Goal: Navigation & Orientation: Find specific page/section

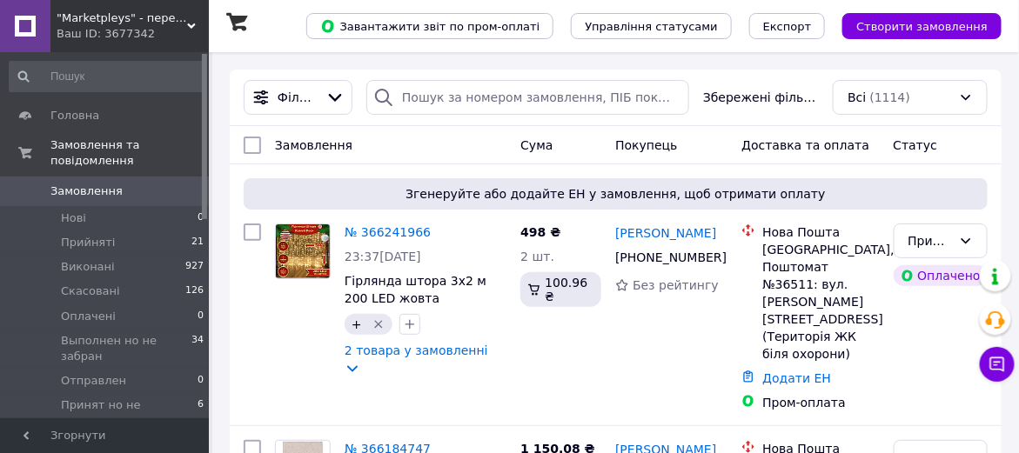
click at [107, 23] on span ""Marketpleys" - перетворюйте свої бажання на реальність на нашому маркетплейсі!" at bounding box center [122, 18] width 130 height 16
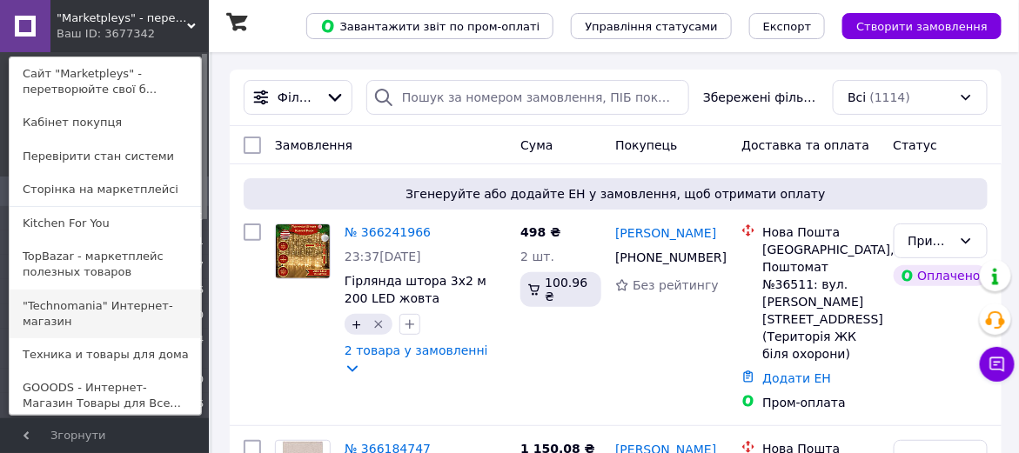
click at [115, 313] on link ""Technomania" Интернет-магазин" at bounding box center [105, 314] width 191 height 49
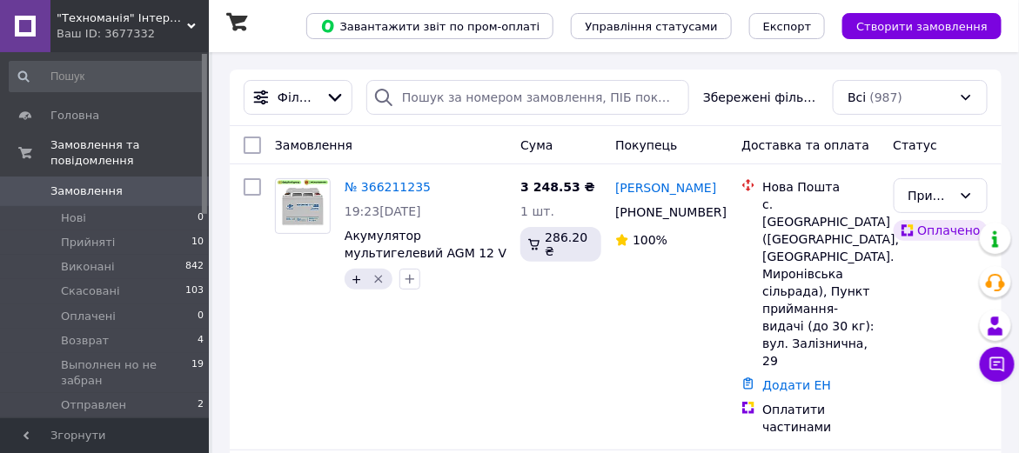
drag, startPoint x: 115, startPoint y: 27, endPoint x: 113, endPoint y: 48, distance: 20.9
click at [114, 26] on div "Ваш ID: 3677332" at bounding box center [133, 34] width 152 height 16
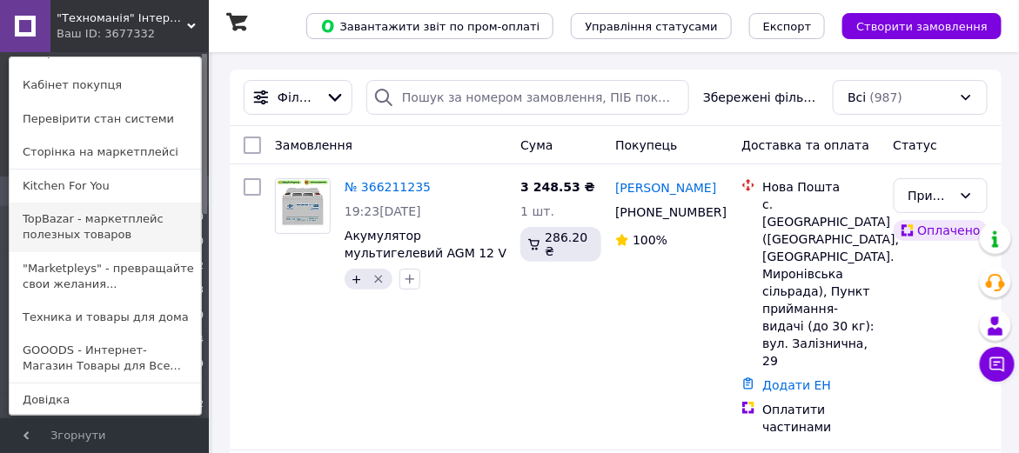
scroll to position [71, 0]
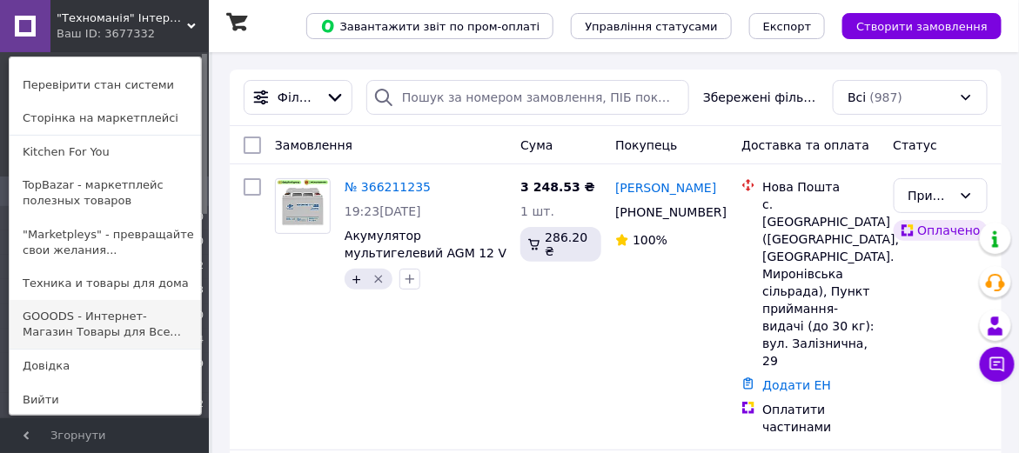
click at [93, 315] on link "GOOODS - Интернет-Магазин Товары для Все..." at bounding box center [105, 324] width 191 height 49
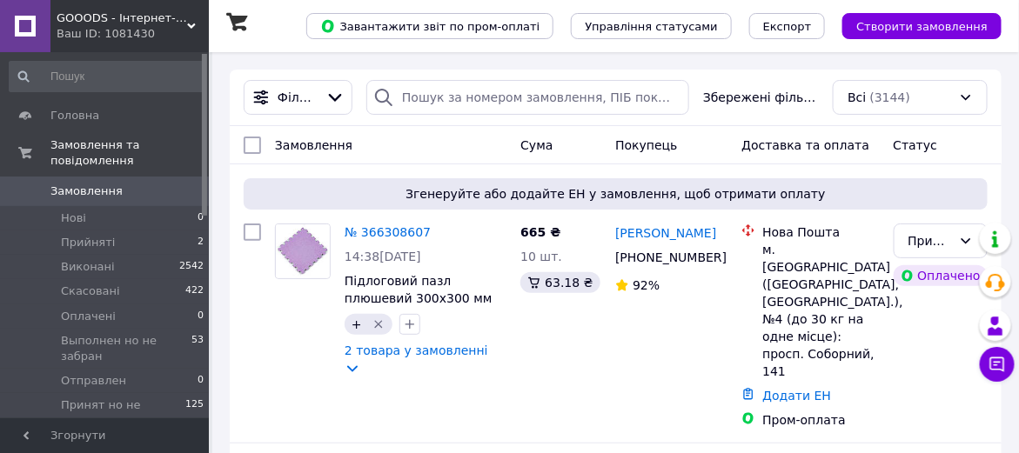
click at [110, 23] on span "GOOODS - Інтернет-Магазин Товари для всіх" at bounding box center [122, 18] width 130 height 16
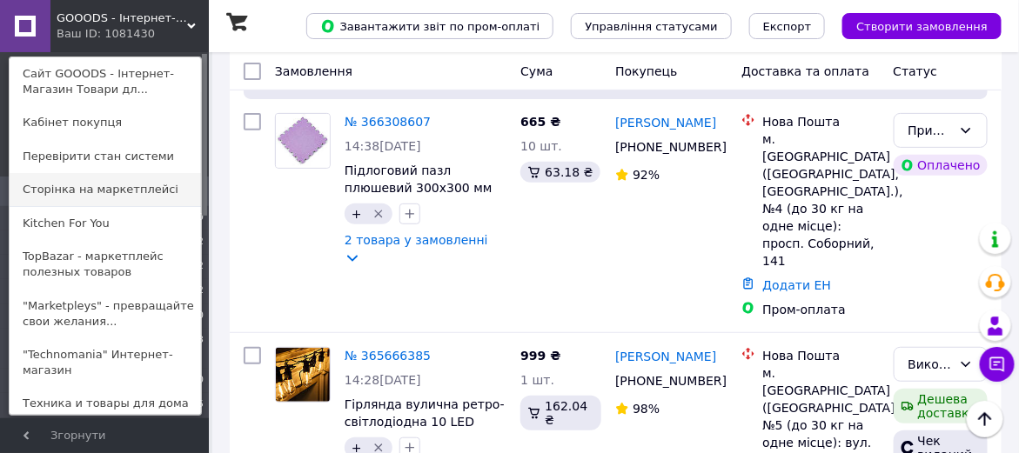
scroll to position [97, 0]
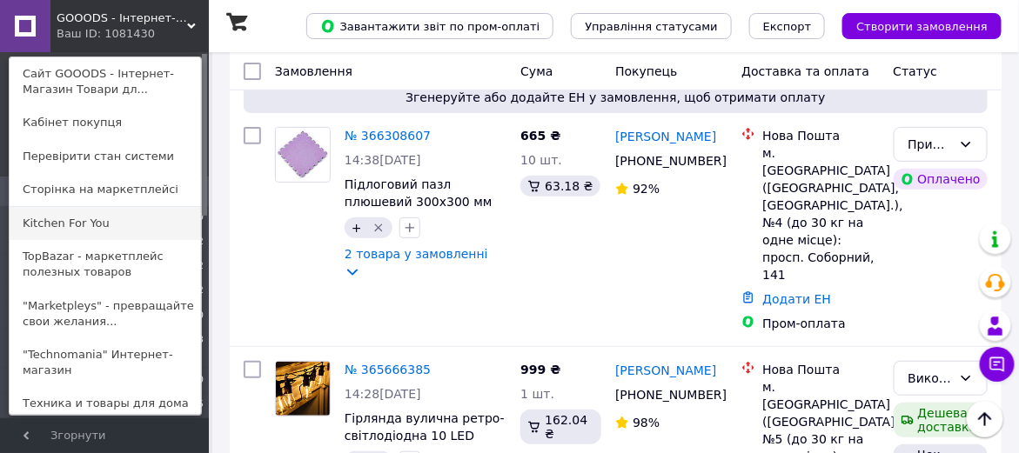
click at [121, 226] on link "Kitchen For You" at bounding box center [105, 223] width 191 height 33
